Goal: Register for event/course

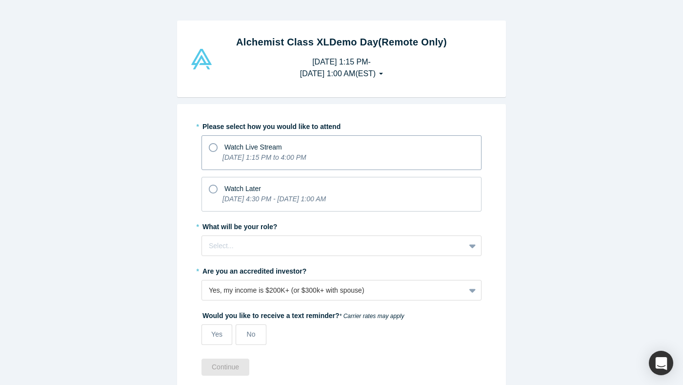
click at [213, 149] on icon at bounding box center [213, 147] width 9 height 9
click at [0, 0] on input "Watch Live Stream [DATE] 1:15 PM to 4:00 PM" at bounding box center [0, 0] width 0 height 0
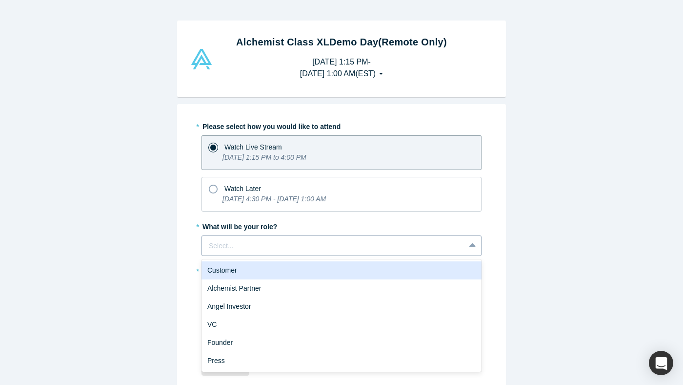
click at [280, 246] on div at bounding box center [333, 246] width 249 height 12
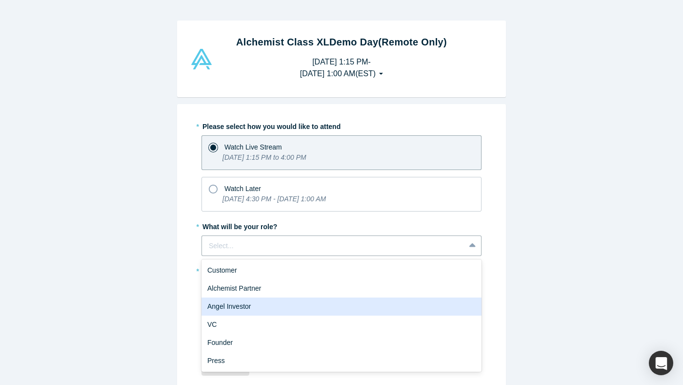
click at [231, 303] on div "Angel Investor" at bounding box center [342, 306] width 280 height 18
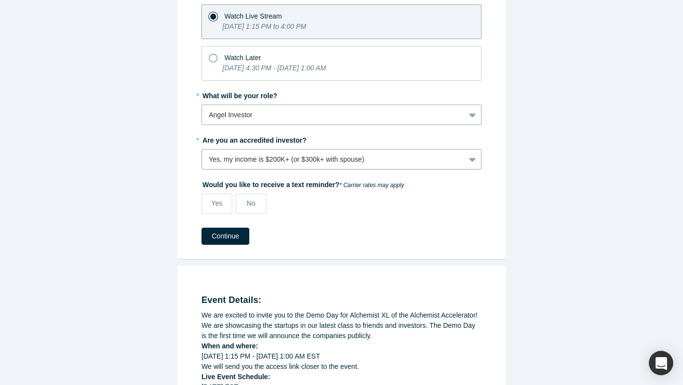
scroll to position [134, 0]
